Goal: Communication & Community: Answer question/provide support

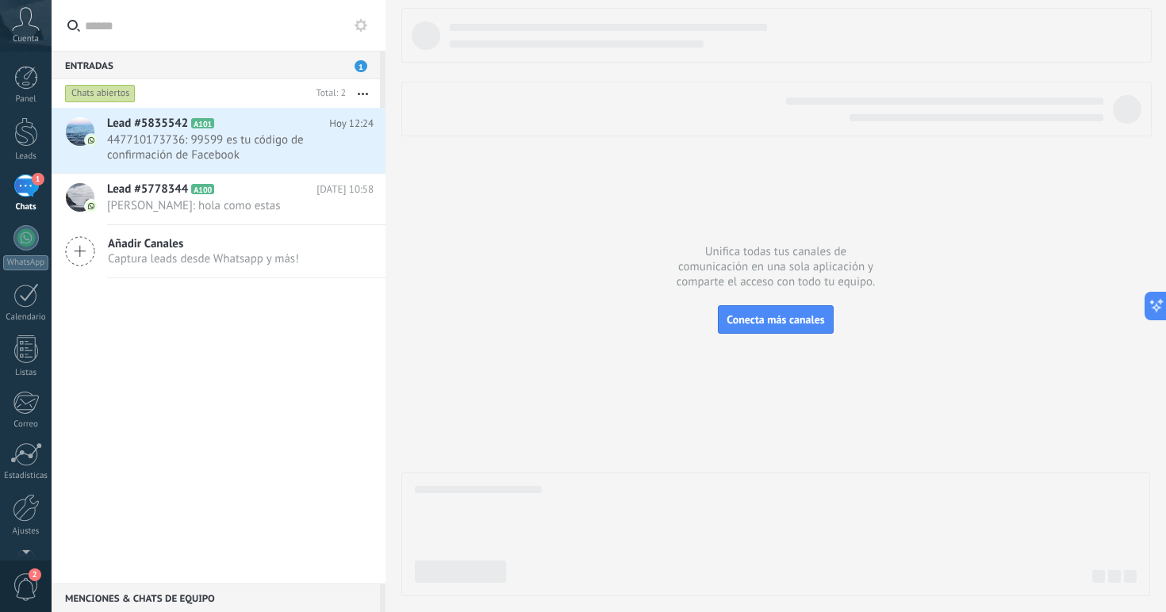
click at [362, 67] on span "1" at bounding box center [361, 66] width 13 height 12
click at [326, 102] on div "Crear un widget de panel" at bounding box center [372, 111] width 125 height 18
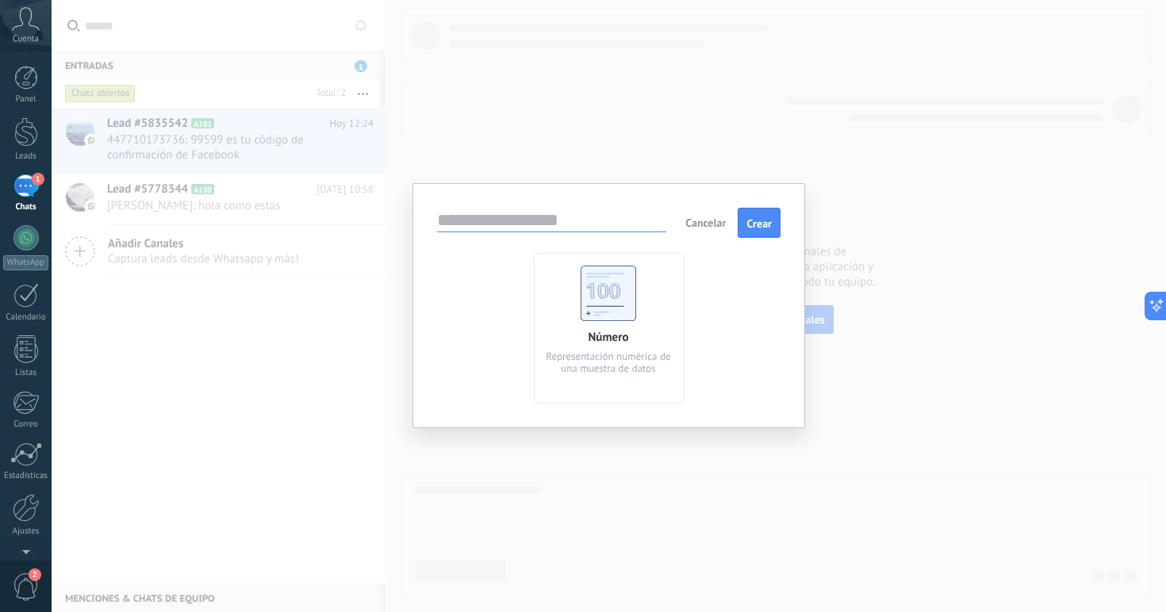
click at [718, 224] on span "Cancelar" at bounding box center [705, 223] width 40 height 14
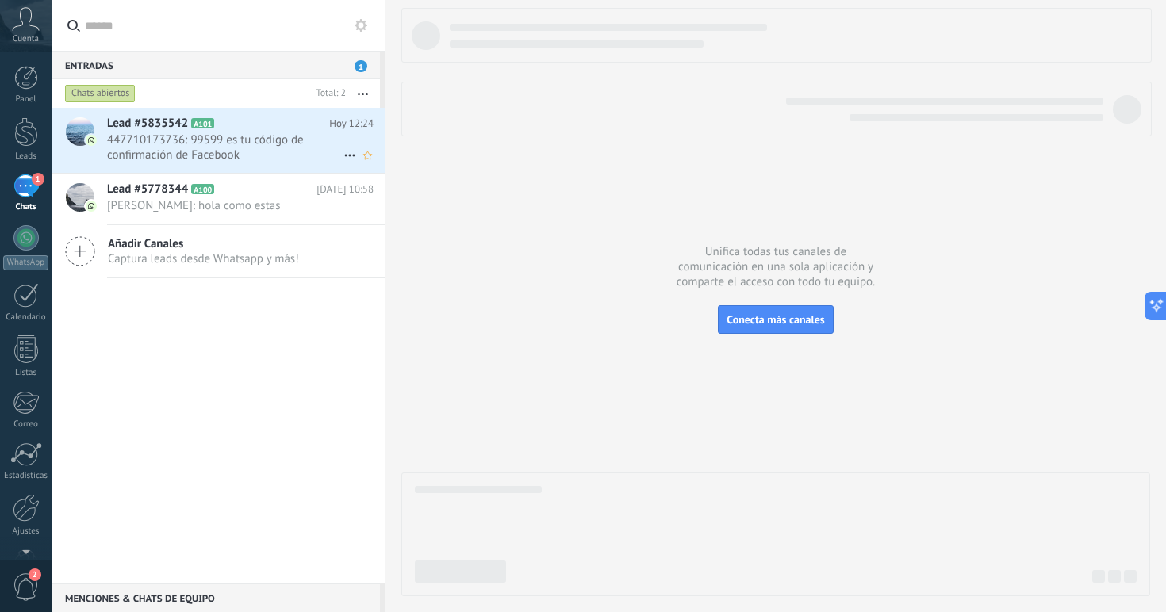
click at [234, 163] on div "Lead #5835542 A101 [DATE] 12:24 447710173736: 99599 es tu código de confirmació…" at bounding box center [246, 140] width 278 height 65
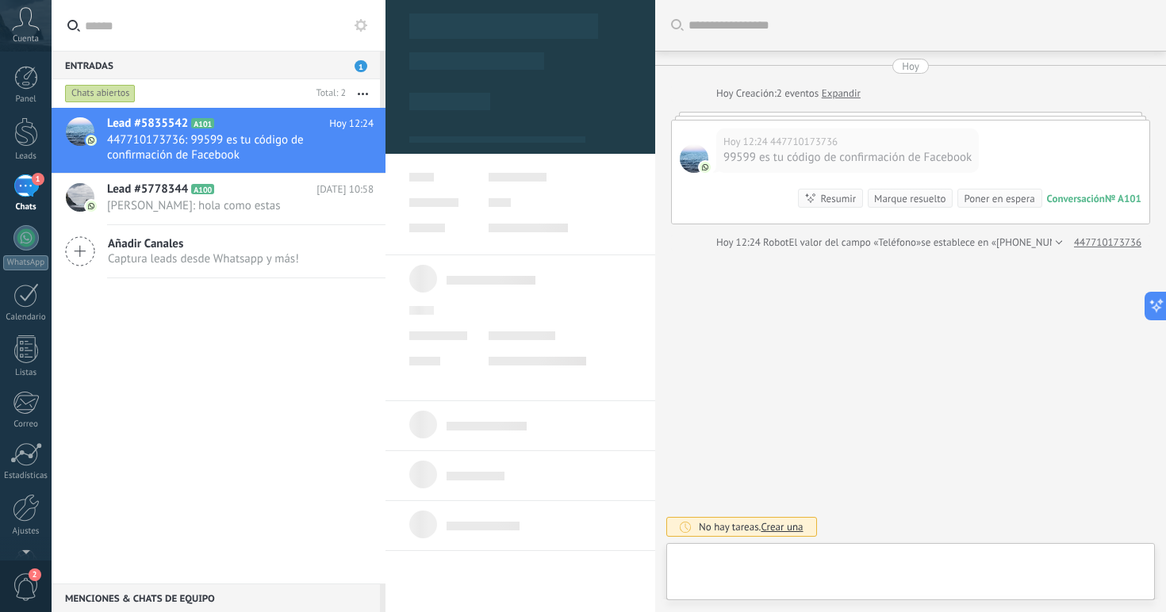
type textarea "**********"
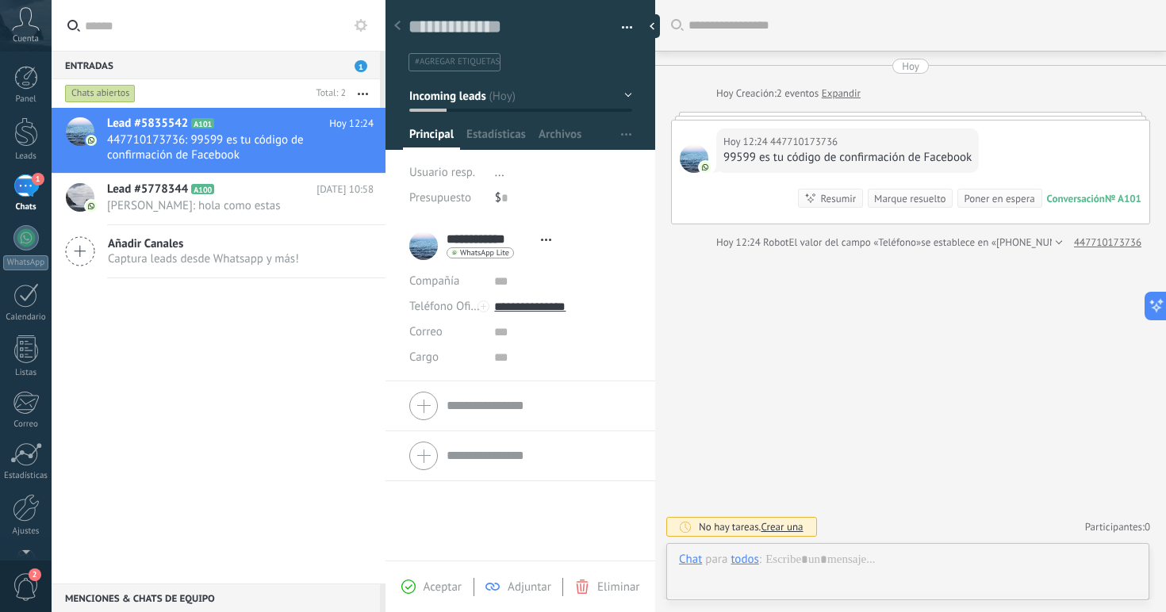
scroll to position [24, 0]
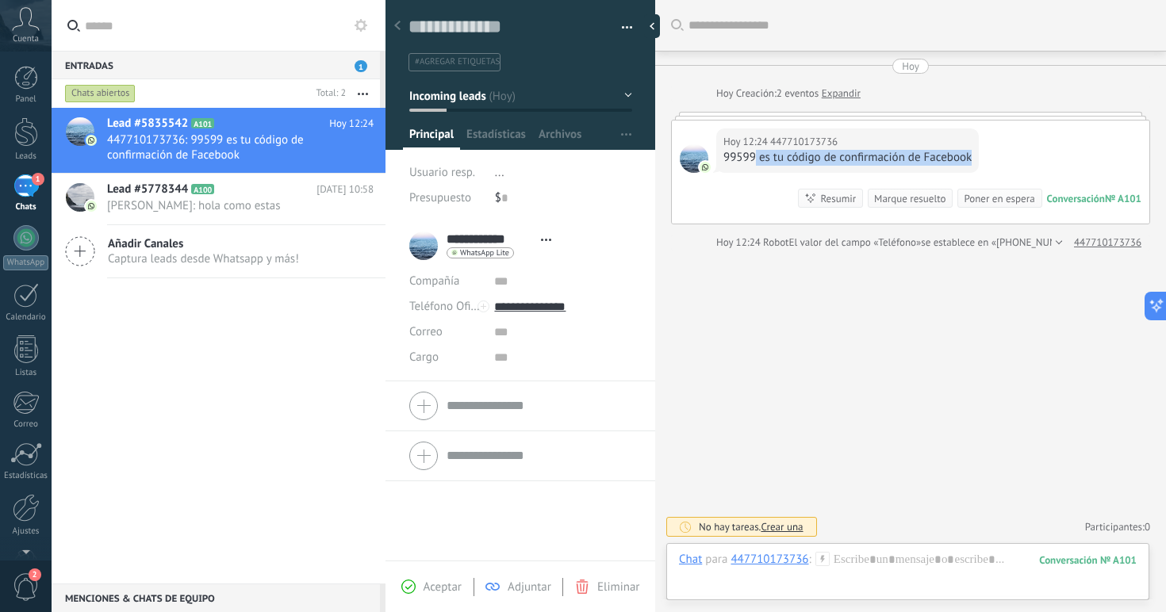
drag, startPoint x: 754, startPoint y: 160, endPoint x: 721, endPoint y: 162, distance: 33.3
click at [721, 162] on div "[DATE] 12:24 447710173736 99599 es tu código de confirmación de Facebook" at bounding box center [847, 150] width 263 height 44
click at [749, 157] on div "99599 es tu código de confirmación de Facebook" at bounding box center [847, 158] width 248 height 16
drag, startPoint x: 755, startPoint y: 159, endPoint x: 723, endPoint y: 159, distance: 32.5
click at [723, 159] on div "[DATE] 12:24 447710173736 99599 es tu código de confirmación de Facebook" at bounding box center [847, 150] width 263 height 44
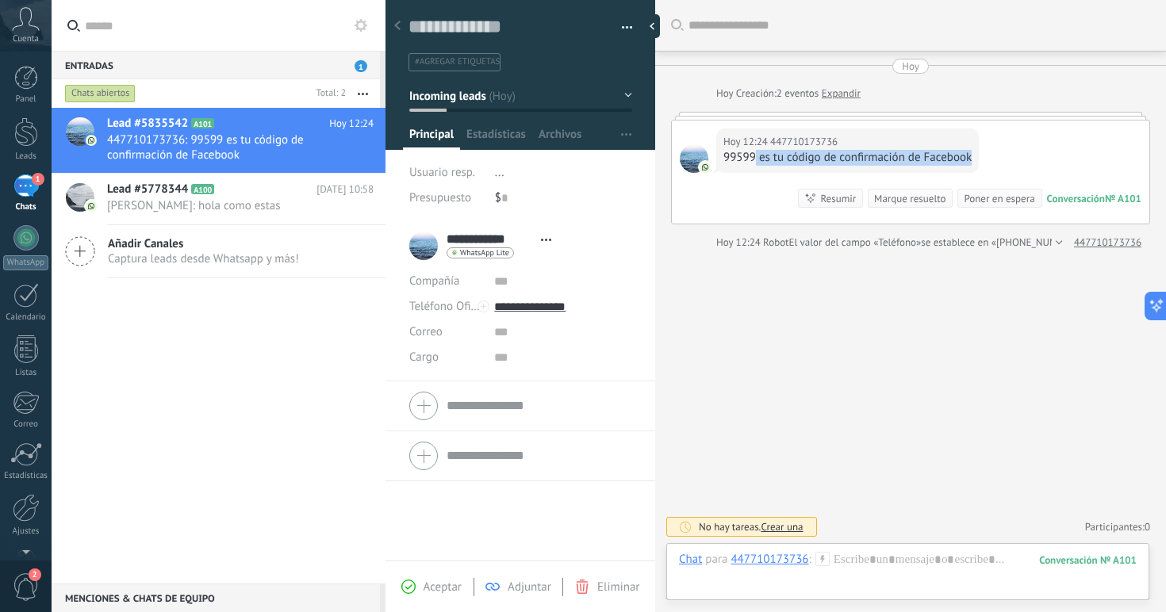
copy div "es tu código de confirmación de Facebook"
click at [754, 155] on div "99599 es tu código de confirmación de Facebook" at bounding box center [847, 158] width 248 height 16
drag, startPoint x: 754, startPoint y: 155, endPoint x: 724, endPoint y: 155, distance: 30.1
click at [724, 155] on div "99599 es tu código de confirmación de Facebook" at bounding box center [847, 158] width 248 height 16
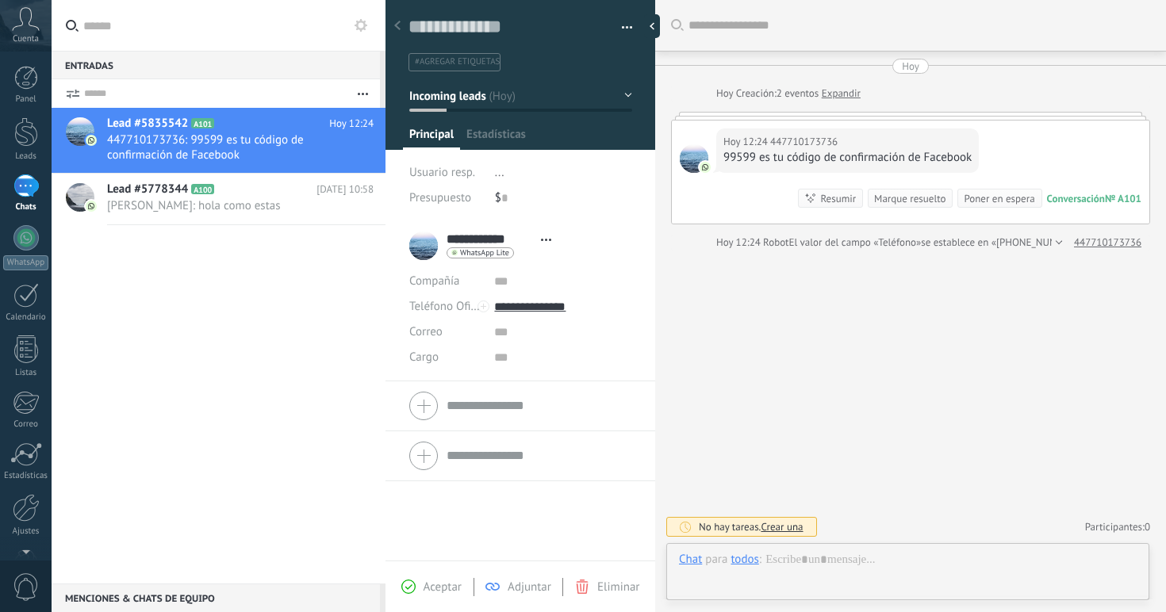
scroll to position [24, 0]
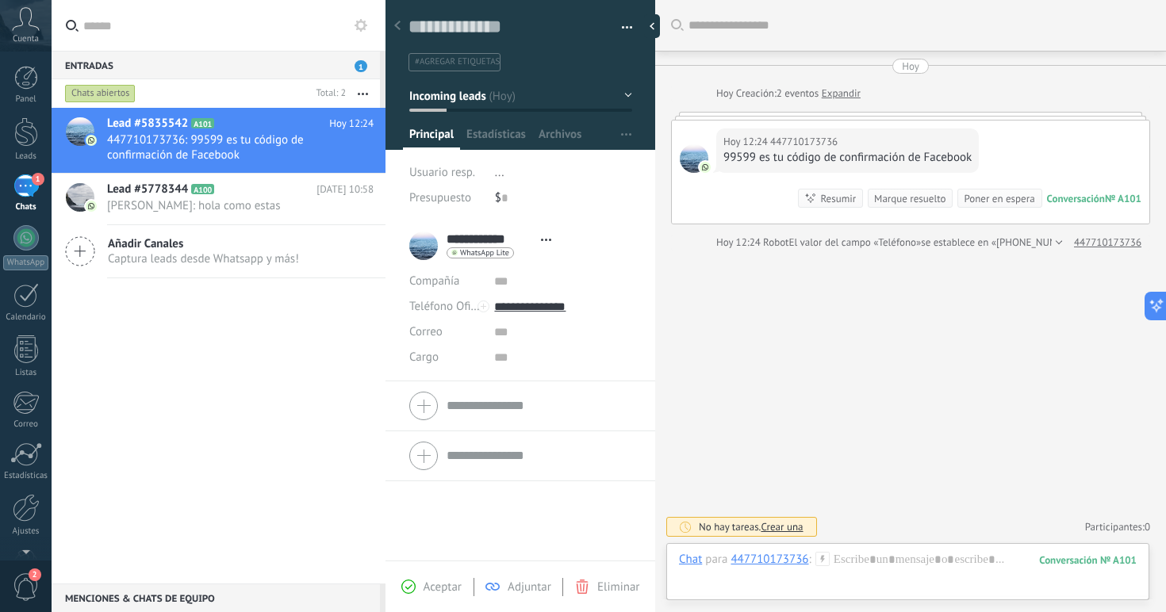
click at [400, 27] on icon at bounding box center [397, 26] width 6 height 10
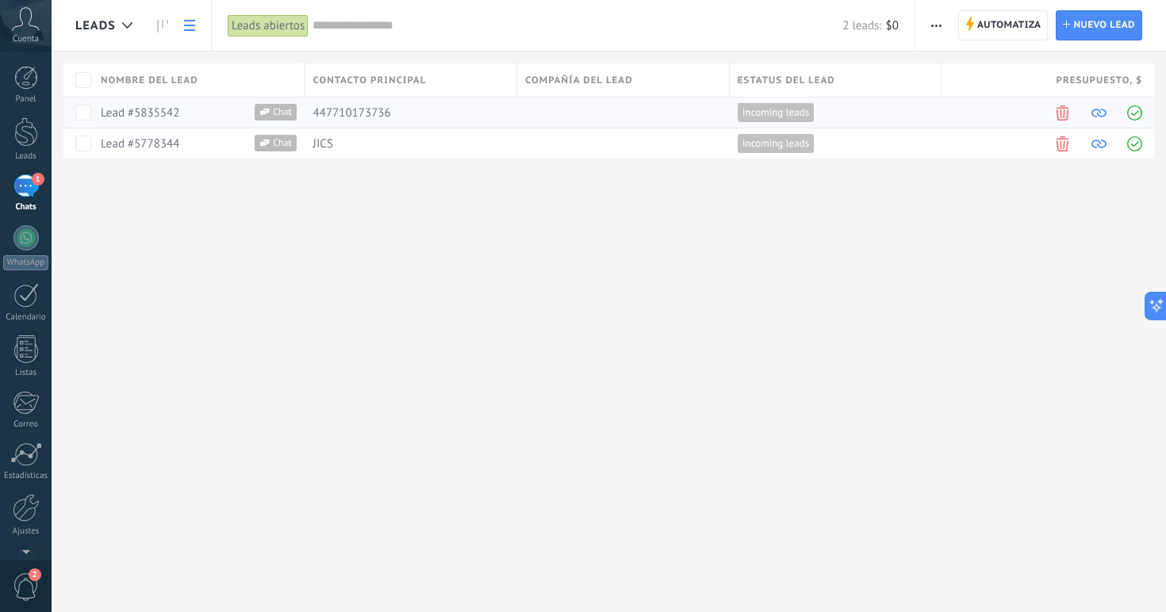
click at [405, 119] on div "447710173736" at bounding box center [407, 113] width 205 height 30
click at [208, 114] on div "Lead #5835542" at bounding box center [190, 112] width 178 height 14
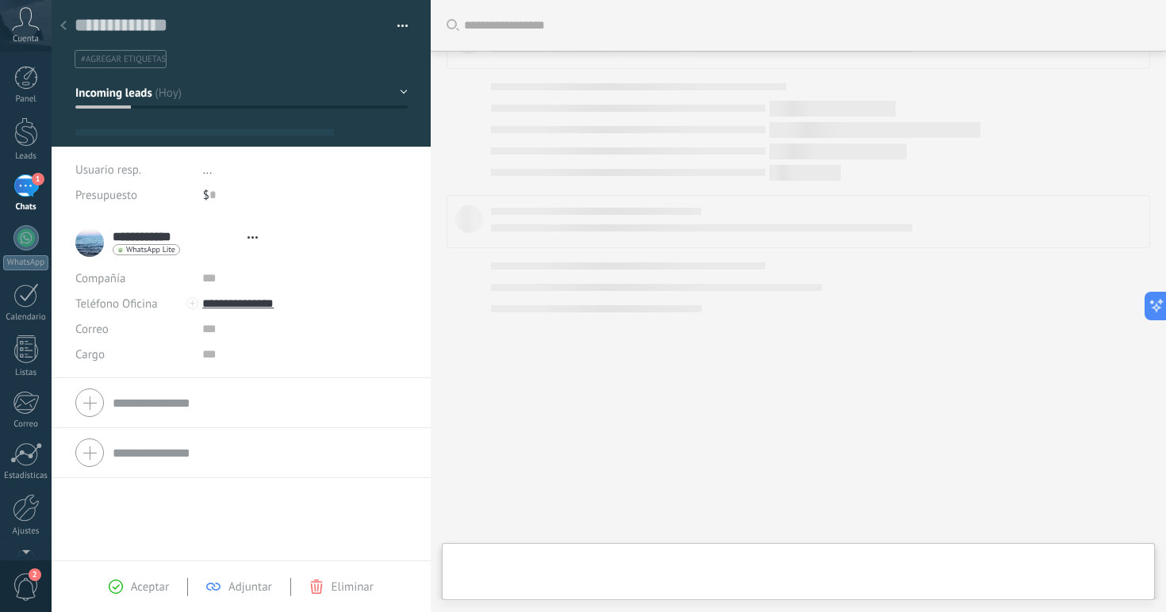
type textarea "**********"
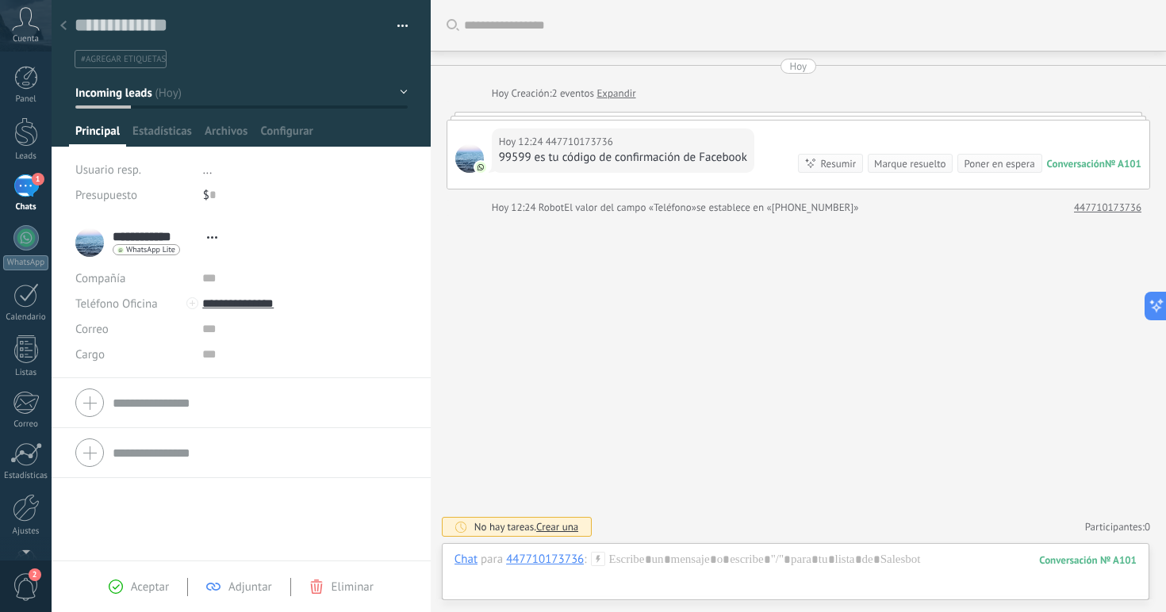
click at [732, 112] on div at bounding box center [799, 116] width 704 height 8
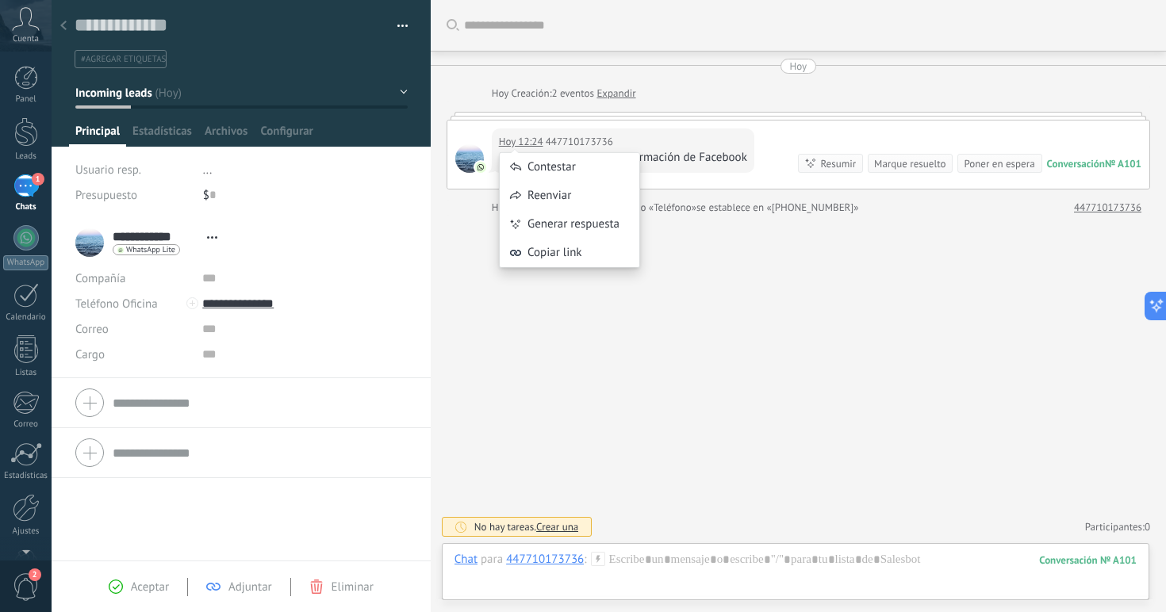
drag, startPoint x: 543, startPoint y: 143, endPoint x: 550, endPoint y: 149, distance: 9.0
click at [550, 150] on div "Contestar Reenviar Generar respuesta Copiar link" at bounding box center [569, 202] width 141 height 148
